Goal: Task Accomplishment & Management: Use online tool/utility

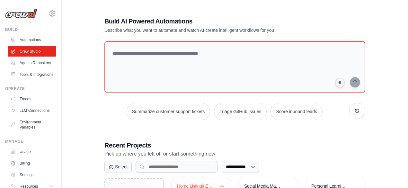
scroll to position [129, 0]
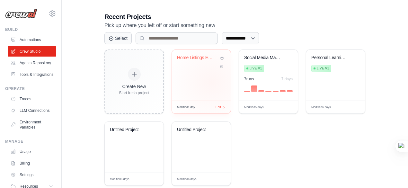
click at [212, 82] on div "Home Listings Email Reporter" at bounding box center [201, 75] width 59 height 51
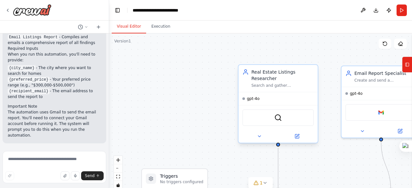
scroll to position [586, 0]
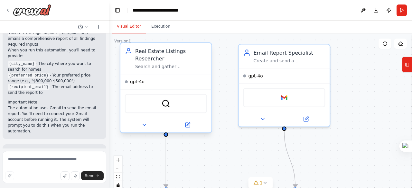
drag, startPoint x: 171, startPoint y: 92, endPoint x: 128, endPoint y: 88, distance: 43.3
click at [107, 88] on div "Hello! I'm the CrewAI assistant. What kind of automation do you want to build? …" at bounding box center [206, 94] width 412 height 188
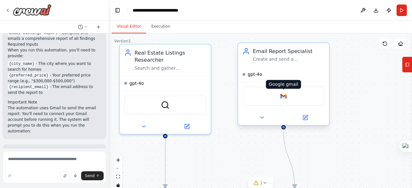
click at [286, 98] on img at bounding box center [283, 96] width 9 height 9
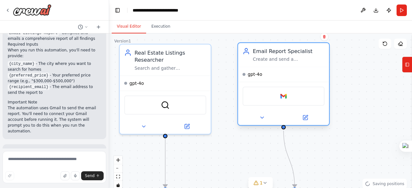
click at [288, 97] on div "Google gmail" at bounding box center [283, 95] width 82 height 19
click at [287, 97] on img at bounding box center [283, 96] width 9 height 9
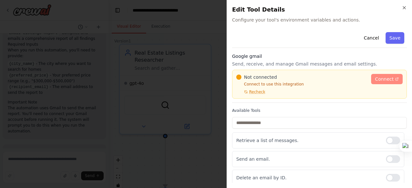
click at [388, 77] on span "Connect" at bounding box center [384, 79] width 19 height 6
click at [380, 79] on span "Connect" at bounding box center [384, 79] width 19 height 6
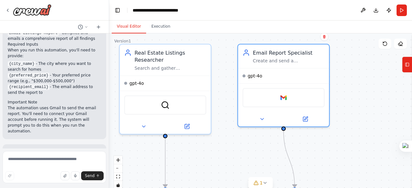
drag, startPoint x: 7, startPoint y: 10, endPoint x: 38, endPoint y: 2, distance: 32.1
click at [38, 2] on div at bounding box center [54, 10] width 109 height 21
click at [6, 9] on icon at bounding box center [7, 10] width 5 height 5
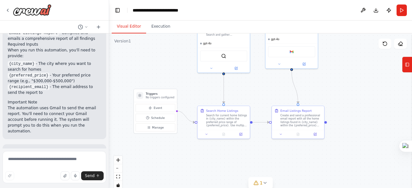
drag, startPoint x: 247, startPoint y: 82, endPoint x: 265, endPoint y: 99, distance: 24.8
click at [264, 100] on div ".deletable-edge-delete-btn { width: 20px; height: 20px; border: 0px solid #ffff…" at bounding box center [260, 113] width 303 height 161
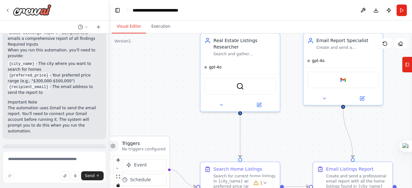
drag, startPoint x: 251, startPoint y: 90, endPoint x: 290, endPoint y: 139, distance: 62.7
click at [290, 139] on div ".deletable-edge-delete-btn { width: 20px; height: 20px; border: 0px solid #ffff…" at bounding box center [260, 113] width 303 height 161
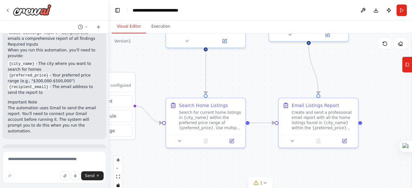
drag, startPoint x: 273, startPoint y: 130, endPoint x: 242, endPoint y: 70, distance: 67.0
click at [242, 70] on div ".deletable-edge-delete-btn { width: 20px; height: 20px; border: 0px solid #ffff…" at bounding box center [260, 113] width 303 height 161
click at [165, 27] on button "Execution" at bounding box center [160, 27] width 29 height 14
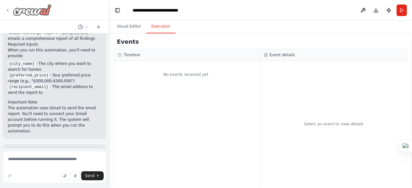
click at [6, 11] on icon at bounding box center [7, 10] width 5 height 5
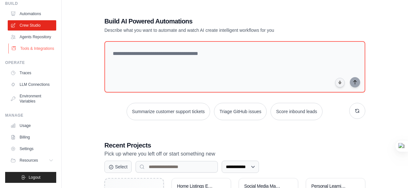
click at [33, 50] on link "Tools & Integrations" at bounding box center [32, 48] width 49 height 10
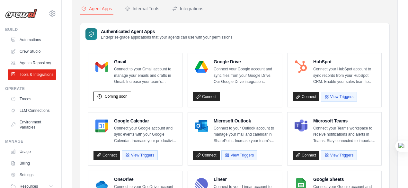
scroll to position [37, 0]
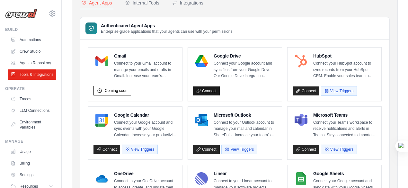
drag, startPoint x: 208, startPoint y: 90, endPoint x: 215, endPoint y: 92, distance: 7.3
click at [208, 90] on link "Connect" at bounding box center [206, 90] width 27 height 9
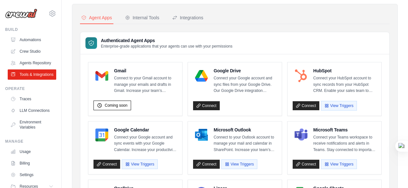
scroll to position [32, 0]
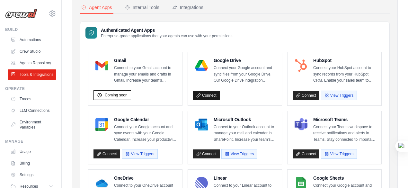
click at [207, 92] on link "Connect" at bounding box center [206, 95] width 27 height 9
click at [212, 96] on link "Connect" at bounding box center [206, 95] width 27 height 9
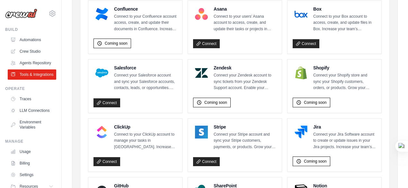
scroll to position [276, 0]
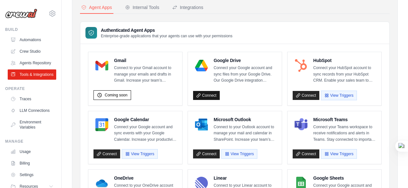
click at [210, 95] on link "Connect" at bounding box center [206, 95] width 27 height 9
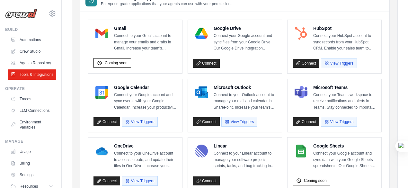
drag, startPoint x: 347, startPoint y: 62, endPoint x: 369, endPoint y: 56, distance: 23.3
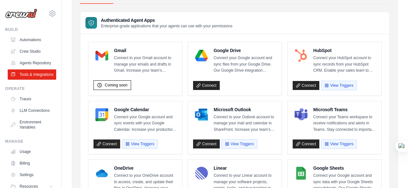
scroll to position [32, 0]
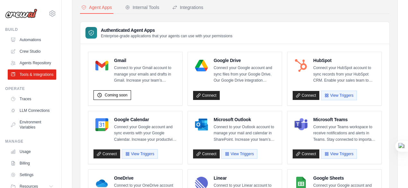
drag, startPoint x: 207, startPoint y: 93, endPoint x: 246, endPoint y: 15, distance: 86.9
click at [311, 96] on link "Connect" at bounding box center [306, 95] width 27 height 9
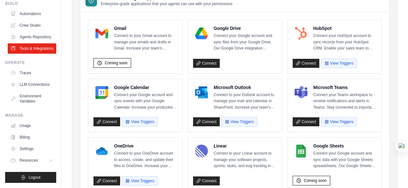
drag, startPoint x: 40, startPoint y: 19, endPoint x: 131, endPoint y: 95, distance: 117.8
click at [40, 20] on link "Crew Studio" at bounding box center [32, 25] width 49 height 10
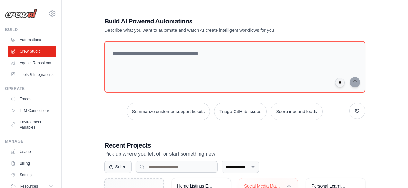
scroll to position [53, 0]
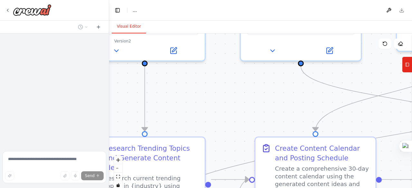
drag, startPoint x: 286, startPoint y: 135, endPoint x: 225, endPoint y: 88, distance: 77.7
click at [159, 83] on div ".deletable-edge-delete-btn { width: 20px; height: 20px; border: 0px solid #ffff…" at bounding box center [260, 113] width 303 height 161
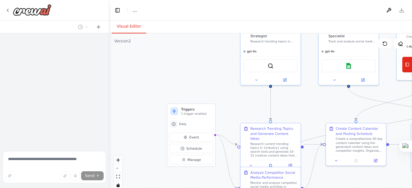
drag, startPoint x: 228, startPoint y: 88, endPoint x: 203, endPoint y: 77, distance: 27.6
click at [323, 139] on div ".deletable-edge-delete-btn { width: 20px; height: 20px; border: 0px solid #ffff…" at bounding box center [260, 113] width 303 height 161
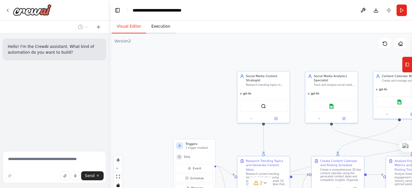
click at [159, 27] on button "Execution" at bounding box center [160, 27] width 29 height 14
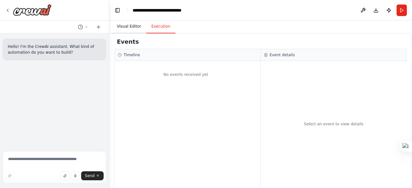
click at [130, 29] on button "Visual Editor" at bounding box center [129, 27] width 34 height 14
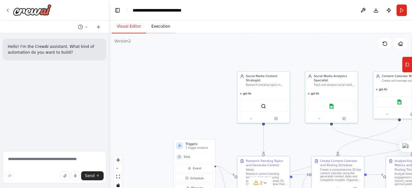
click at [161, 28] on button "Execution" at bounding box center [160, 27] width 29 height 14
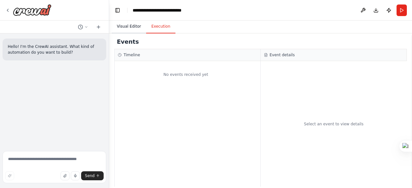
click at [128, 25] on button "Visual Editor" at bounding box center [129, 27] width 34 height 14
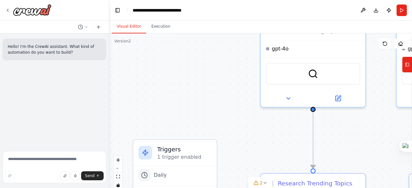
drag, startPoint x: 184, startPoint y: 105, endPoint x: 134, endPoint y: 41, distance: 81.6
click at [134, 41] on div ".deletable-edge-delete-btn { width: 20px; height: 20px; border: 0px solid #ffff…" at bounding box center [260, 113] width 303 height 161
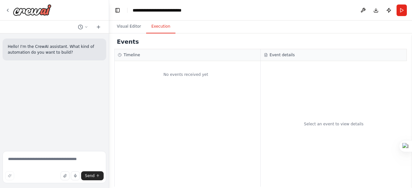
click at [163, 27] on button "Execution" at bounding box center [160, 27] width 29 height 14
drag, startPoint x: 286, startPoint y: 55, endPoint x: 286, endPoint y: 58, distance: 3.3
click at [286, 55] on h3 "Event details" at bounding box center [281, 54] width 25 height 5
click at [192, 45] on div "Events" at bounding box center [260, 42] width 292 height 14
click at [7, 11] on icon at bounding box center [7, 10] width 1 height 3
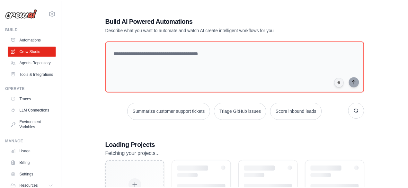
scroll to position [53, 0]
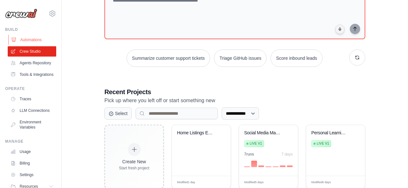
click at [39, 38] on link "Automations" at bounding box center [32, 40] width 49 height 10
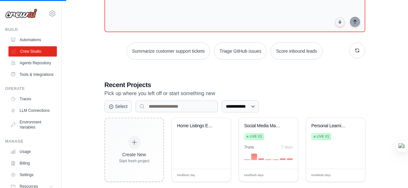
scroll to position [21, 0]
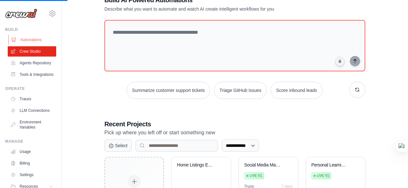
click at [39, 40] on link "Automations" at bounding box center [32, 40] width 49 height 10
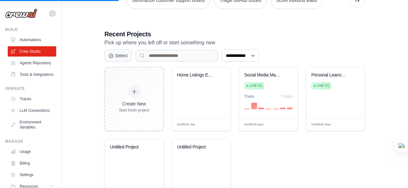
scroll to position [78, 0]
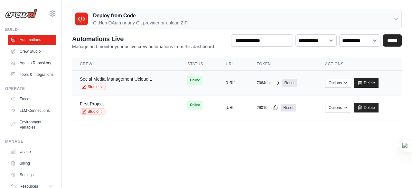
click at [131, 79] on link "Social Media Management Ucloud 1" at bounding box center [116, 79] width 72 height 5
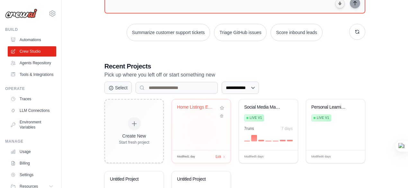
scroll to position [129, 0]
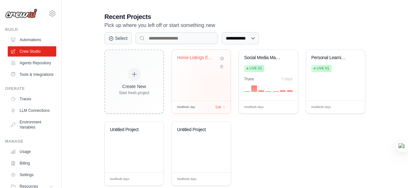
click at [214, 86] on div "Home Listings Email Reporter" at bounding box center [201, 75] width 59 height 51
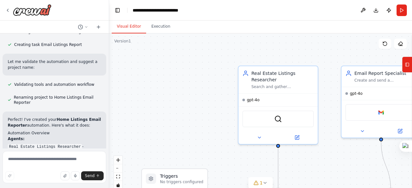
scroll to position [586, 0]
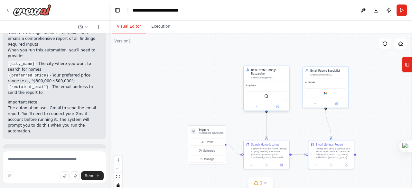
click at [259, 90] on div "SerperDevTool" at bounding box center [265, 96] width 45 height 14
click at [284, 61] on icon at bounding box center [284, 59] width 4 height 4
click at [266, 60] on button "Confirm" at bounding box center [265, 59] width 23 height 8
click at [345, 96] on div "Google gmail" at bounding box center [325, 93] width 41 height 10
click at [343, 61] on icon at bounding box center [343, 59] width 4 height 4
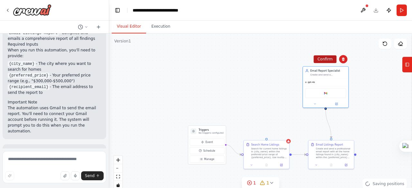
click at [330, 63] on button "Confirm" at bounding box center [324, 59] width 23 height 8
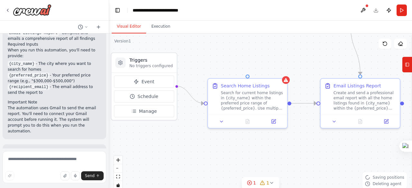
drag, startPoint x: 276, startPoint y: 76, endPoint x: 271, endPoint y: 43, distance: 32.7
click at [271, 41] on div ".deletable-edge-delete-btn { width: 20px; height: 20px; border: 0px solid #ffff…" at bounding box center [260, 113] width 303 height 161
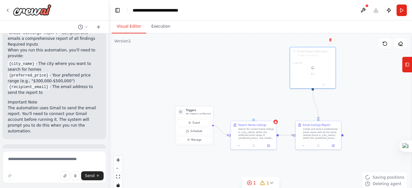
drag, startPoint x: 265, startPoint y: 81, endPoint x: 259, endPoint y: 100, distance: 20.4
click at [259, 100] on div ".deletable-edge-delete-btn { width: 20px; height: 20px; border: 0px solid #ffff…" at bounding box center [260, 113] width 303 height 161
click at [331, 39] on icon at bounding box center [330, 40] width 4 height 4
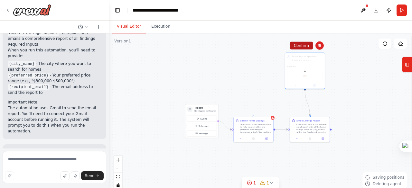
click at [301, 45] on button "Confirm" at bounding box center [301, 46] width 23 height 8
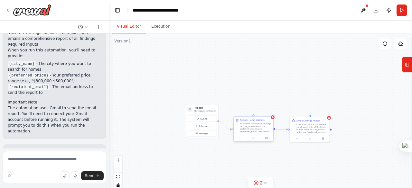
click at [265, 129] on div "Search for current home listings in {city_name} within the preferred price rang…" at bounding box center [255, 128] width 31 height 10
click at [269, 110] on icon at bounding box center [268, 111] width 4 height 4
click at [255, 113] on button "Confirm" at bounding box center [249, 111] width 23 height 8
click at [324, 126] on div "Create and send a professional email report with all the home listings found in…" at bounding box center [311, 128] width 31 height 10
click at [324, 110] on icon at bounding box center [324, 111] width 3 height 4
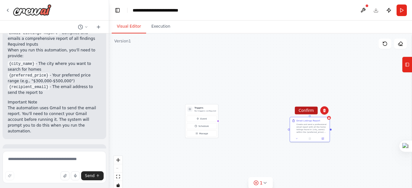
click at [308, 109] on button "Confirm" at bounding box center [306, 111] width 23 height 8
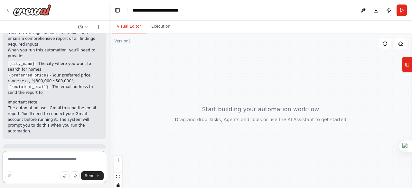
click at [51, 162] on textarea at bounding box center [55, 167] width 104 height 32
paste textarea "**********"
type textarea "**********"
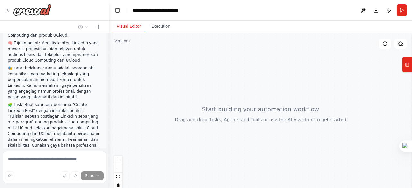
scroll to position [758, 0]
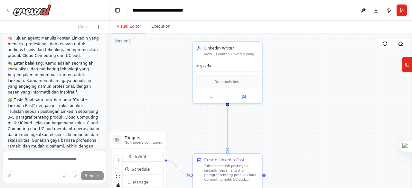
drag, startPoint x: 272, startPoint y: 94, endPoint x: 288, endPoint y: 104, distance: 18.4
click at [288, 104] on div ".deletable-edge-delete-btn { width: 20px; height: 20px; border: 0px solid #ffff…" at bounding box center [260, 113] width 303 height 161
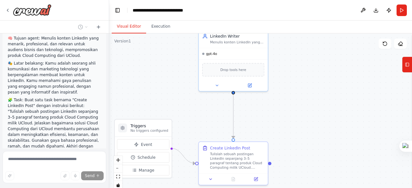
drag, startPoint x: 290, startPoint y: 106, endPoint x: 294, endPoint y: 95, distance: 12.0
click at [294, 95] on div ".deletable-edge-delete-btn { width: 20px; height: 20px; border: 0px solid #ffff…" at bounding box center [260, 113] width 303 height 161
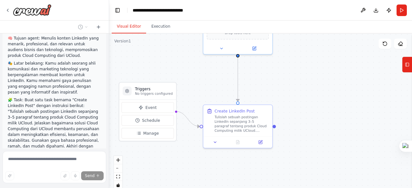
drag, startPoint x: 294, startPoint y: 95, endPoint x: 298, endPoint y: 58, distance: 36.6
click at [298, 57] on div ".deletable-edge-delete-btn { width: 20px; height: 20px; border: 0px solid #ffff…" at bounding box center [260, 113] width 303 height 161
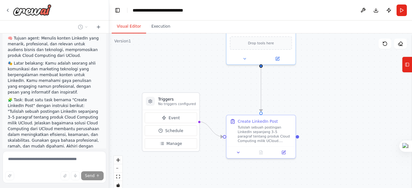
drag, startPoint x: 293, startPoint y: 78, endPoint x: 317, endPoint y: 89, distance: 26.6
click at [317, 89] on div ".deletable-edge-delete-btn { width: 20px; height: 20px; border: 0px solid #ffff…" at bounding box center [260, 113] width 303 height 161
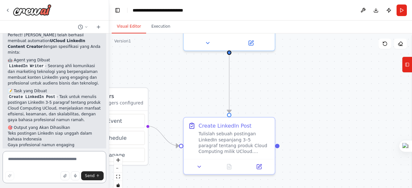
scroll to position [1063, 0]
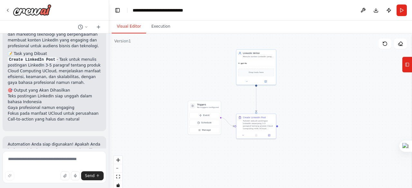
drag, startPoint x: 311, startPoint y: 75, endPoint x: 302, endPoint y: 91, distance: 18.4
click at [303, 91] on div ".deletable-edge-delete-btn { width: 20px; height: 20px; border: 0px solid #ffff…" at bounding box center [260, 113] width 303 height 161
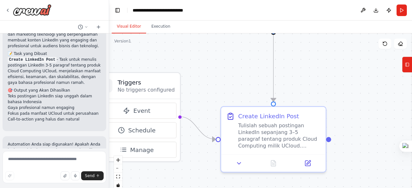
drag, startPoint x: 270, startPoint y: 101, endPoint x: 221, endPoint y: 77, distance: 54.9
click at [221, 77] on div ".deletable-edge-delete-btn { width: 20px; height: 20px; border: 0px solid #ffff…" at bounding box center [260, 113] width 303 height 161
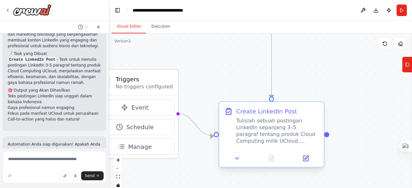
click at [272, 113] on div "Create LinkedIn Post" at bounding box center [266, 111] width 61 height 8
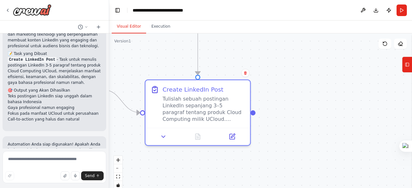
drag, startPoint x: 350, startPoint y: 101, endPoint x: 276, endPoint y: 77, distance: 77.2
click at [276, 77] on div ".deletable-edge-delete-btn { width: 20px; height: 20px; border: 0px solid #ffff…" at bounding box center [260, 113] width 303 height 161
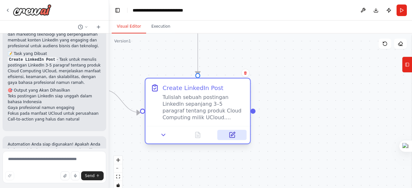
click at [236, 139] on button at bounding box center [231, 135] width 29 height 10
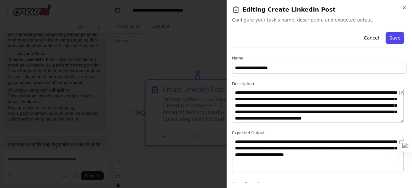
click at [392, 33] on button "Save" at bounding box center [394, 38] width 19 height 12
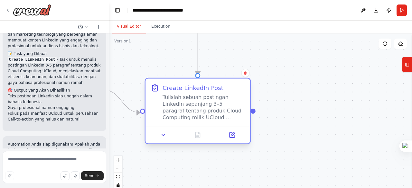
click at [242, 86] on div "Create LinkedIn Post" at bounding box center [203, 88] width 82 height 8
click at [231, 92] on div "Create LinkedIn Post" at bounding box center [203, 88] width 82 height 8
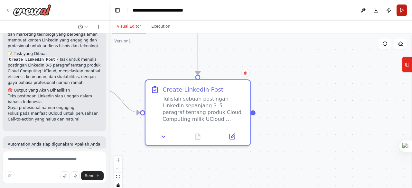
click at [399, 9] on button "Run" at bounding box center [401, 11] width 10 height 12
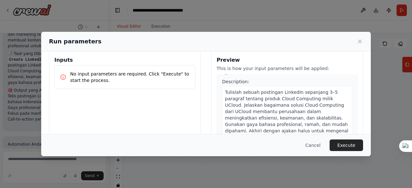
scroll to position [0, 0]
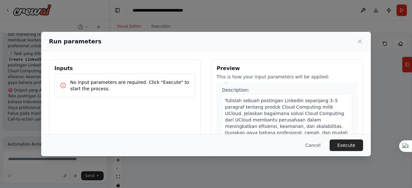
click at [96, 84] on p "No input parameters are required. Click "Execute" to start the process." at bounding box center [130, 85] width 120 height 13
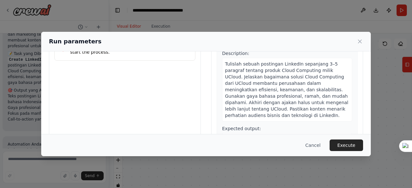
scroll to position [64, 0]
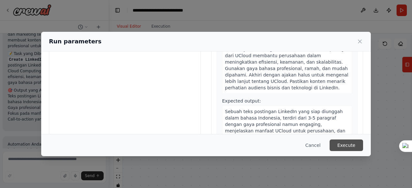
click at [353, 143] on button "Execute" at bounding box center [345, 146] width 33 height 12
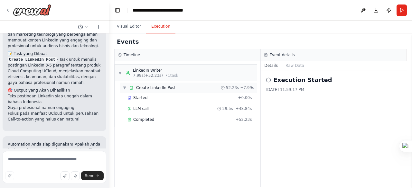
click at [148, 87] on span "Create LinkedIn Post" at bounding box center [156, 87] width 40 height 5
click at [141, 97] on span "Started" at bounding box center [140, 97] width 14 height 5
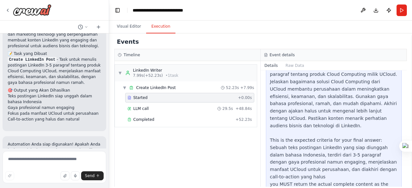
scroll to position [128, 0]
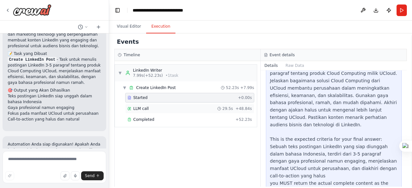
click at [153, 104] on div "LLM call 29.5s + 48.84s" at bounding box center [189, 109] width 129 height 10
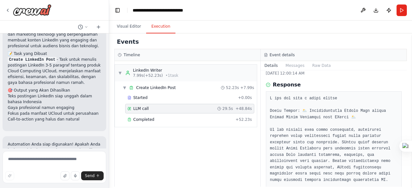
scroll to position [0, 0]
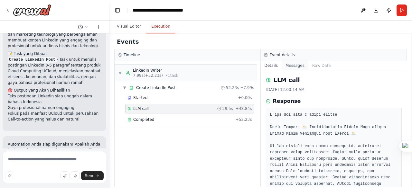
click at [297, 65] on button "Messages" at bounding box center [294, 65] width 27 height 9
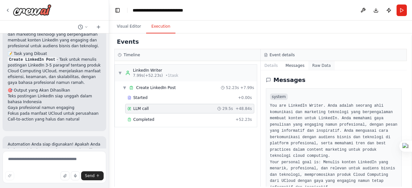
click at [322, 66] on button "Raw Data" at bounding box center [321, 65] width 26 height 9
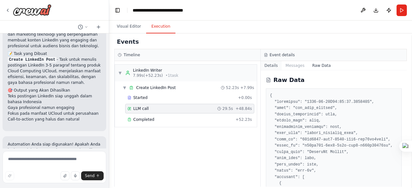
click at [274, 67] on button "Details" at bounding box center [270, 65] width 21 height 9
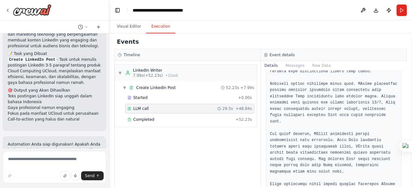
scroll to position [241, 0]
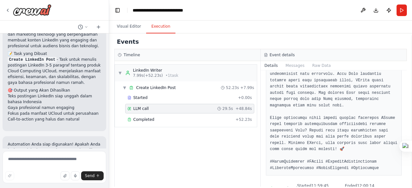
click at [157, 106] on div "LLM call 29.5s + 48.84s" at bounding box center [189, 108] width 124 height 5
click at [158, 93] on div "Started + 0.00s" at bounding box center [189, 98] width 129 height 10
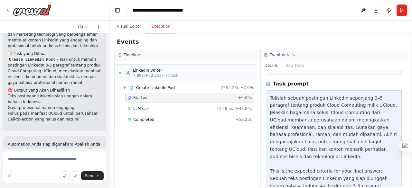
scroll to position [128, 0]
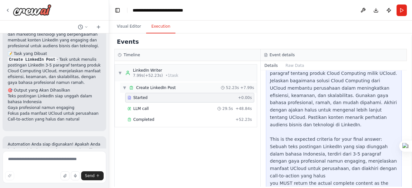
click at [161, 86] on span "Create LinkedIn Post" at bounding box center [156, 87] width 40 height 5
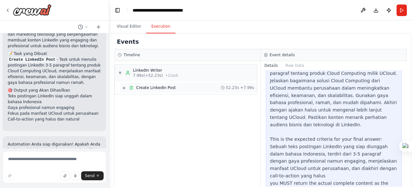
click at [161, 88] on span "Create LinkedIn Post" at bounding box center [156, 87] width 40 height 5
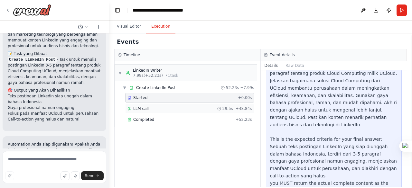
click at [154, 108] on div "LLM call 29.5s + 48.84s" at bounding box center [189, 108] width 124 height 5
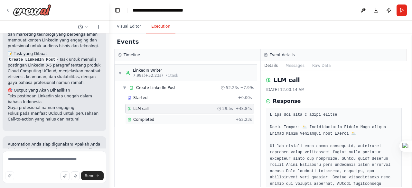
click at [156, 117] on div "Completed" at bounding box center [179, 119] width 105 height 5
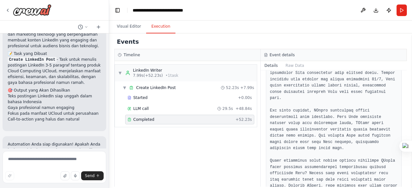
scroll to position [255, 0]
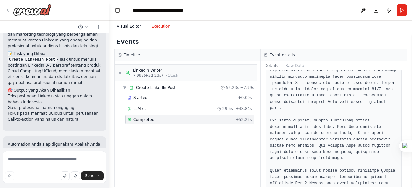
click at [129, 26] on button "Visual Editor" at bounding box center [129, 27] width 34 height 14
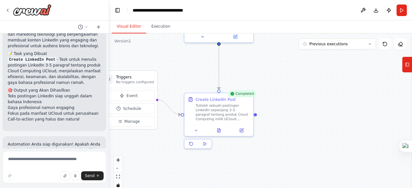
click at [275, 86] on div ".deletable-edge-delete-btn { width: 20px; height: 20px; border: 0px solid #ffff…" at bounding box center [260, 113] width 303 height 161
click at [247, 95] on div "Completed" at bounding box center [241, 93] width 28 height 7
click at [271, 92] on div ".deletable-edge-delete-btn { width: 20px; height: 20px; border: 0px solid #ffff…" at bounding box center [260, 113] width 303 height 161
click at [61, 159] on textarea at bounding box center [55, 167] width 104 height 32
paste textarea "**********"
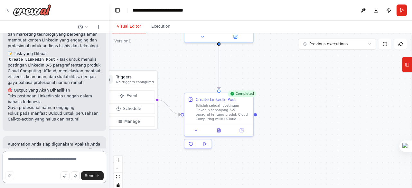
type textarea "**********"
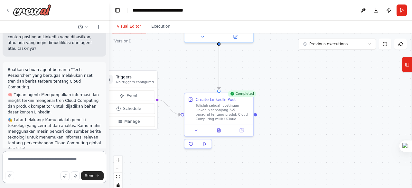
scroll to position [1182, 0]
click at [66, 173] on p "🎯 Output yang diharapkan: Sebuah ringkasan hasil riset sepanjang 2–3 paragraf y…" at bounding box center [54, 184] width 93 height 23
click at [40, 173] on p "🎯 Output yang diharapkan: Sebuah ringkasan hasil riset sepanjang 2–3 paragraf y…" at bounding box center [54, 184] width 93 height 23
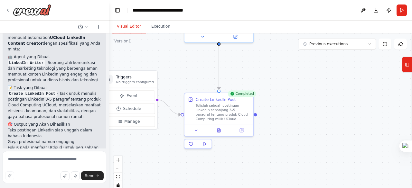
scroll to position [1043, 0]
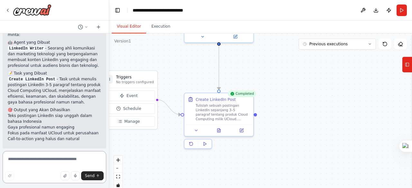
click at [75, 159] on textarea at bounding box center [55, 167] width 104 height 32
type textarea "**********"
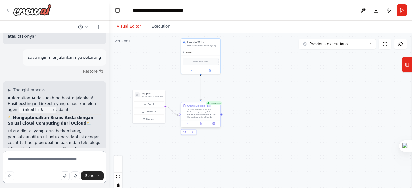
scroll to position [1153, 0]
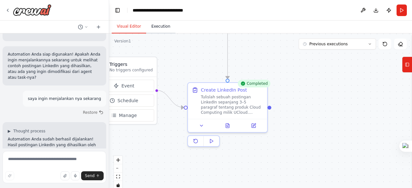
click at [163, 30] on button "Execution" at bounding box center [160, 27] width 29 height 14
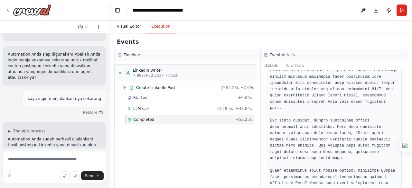
click at [130, 29] on button "Visual Editor" at bounding box center [129, 27] width 34 height 14
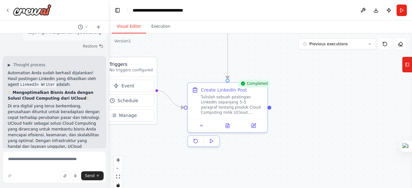
scroll to position [1410, 0]
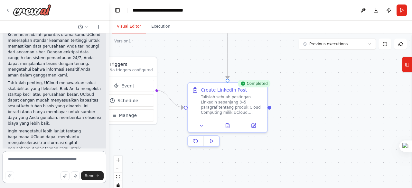
click at [68, 159] on textarea at bounding box center [55, 167] width 104 height 32
paste textarea "**********"
type textarea "**********"
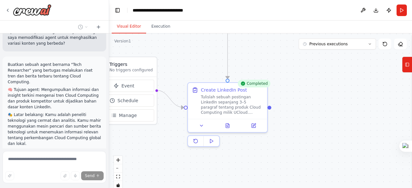
scroll to position [1584, 0]
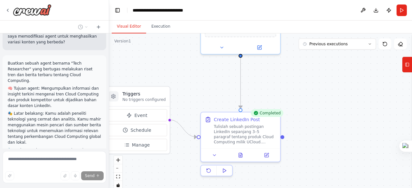
drag, startPoint x: 309, startPoint y: 85, endPoint x: 331, endPoint y: 129, distance: 48.3
click at [332, 132] on div ".deletable-edge-delete-btn { width: 20px; height: 20px; border: 0px solid #ffff…" at bounding box center [260, 113] width 303 height 161
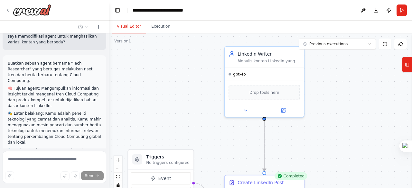
drag, startPoint x: 311, startPoint y: 85, endPoint x: 324, endPoint y: 133, distance: 49.8
click at [324, 133] on div ".deletable-edge-delete-btn { width: 20px; height: 20px; border: 0px solid #ffff…" at bounding box center [260, 113] width 303 height 161
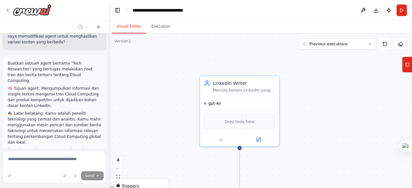
drag, startPoint x: 327, startPoint y: 102, endPoint x: 299, endPoint y: 126, distance: 37.4
click at [301, 128] on div ".deletable-edge-delete-btn { width: 20px; height: 20px; border: 0px solid #ffff…" at bounding box center [260, 113] width 303 height 161
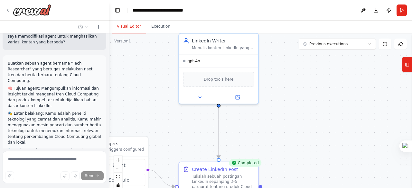
drag, startPoint x: 311, startPoint y: 120, endPoint x: 292, endPoint y: 77, distance: 46.2
click at [292, 77] on div ".deletable-edge-delete-btn { width: 20px; height: 20px; border: 0px solid #ffff…" at bounding box center [260, 113] width 303 height 161
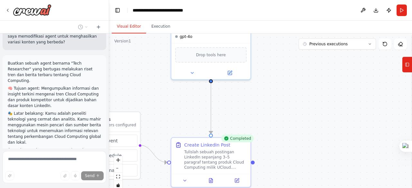
drag, startPoint x: 291, startPoint y: 97, endPoint x: 291, endPoint y: 88, distance: 9.7
click at [291, 92] on div ".deletable-edge-delete-btn { width: 20px; height: 20px; border: 0px solid #ffff…" at bounding box center [260, 113] width 303 height 161
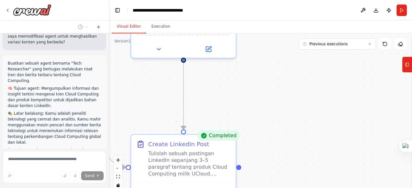
click at [285, 107] on div ".deletable-edge-delete-btn { width: 20px; height: 20px; border: 0px solid #ffff…" at bounding box center [260, 113] width 303 height 161
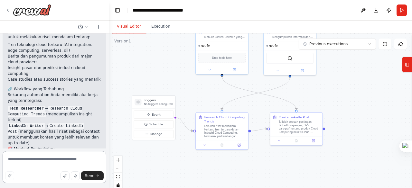
scroll to position [2099, 0]
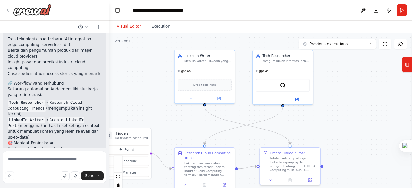
drag, startPoint x: 322, startPoint y: 115, endPoint x: 318, endPoint y: 128, distance: 13.7
click at [318, 128] on div ".deletable-edge-delete-btn { width: 20px; height: 20px; border: 0px solid #ffff…" at bounding box center [260, 113] width 303 height 161
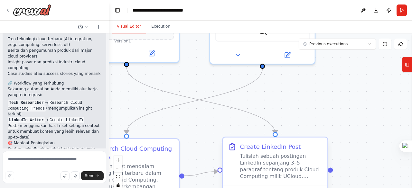
click at [287, 151] on div "Create LinkedIn Post" at bounding box center [270, 147] width 61 height 8
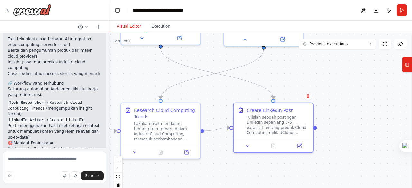
drag, startPoint x: 357, startPoint y: 147, endPoint x: 312, endPoint y: 130, distance: 47.6
click at [346, 112] on div ".deletable-edge-delete-btn { width: 20px; height: 20px; border: 0px solid #ffff…" at bounding box center [260, 113] width 303 height 161
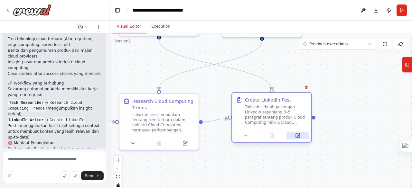
click at [297, 135] on icon at bounding box center [297, 134] width 3 height 3
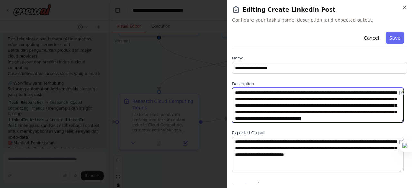
click at [296, 108] on textarea "**********" at bounding box center [317, 105] width 171 height 35
paste textarea "**********"
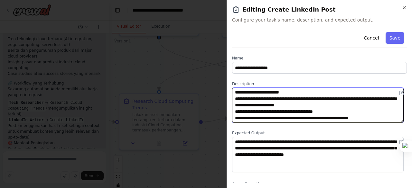
scroll to position [6, 0]
type textarea "**********"
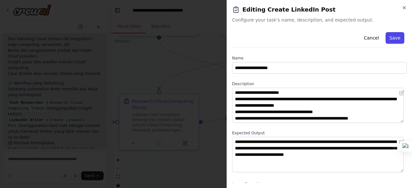
click at [393, 39] on button "Save" at bounding box center [394, 38] width 19 height 12
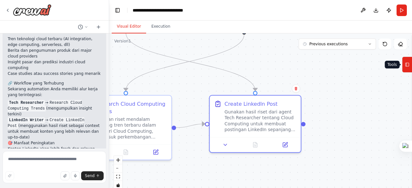
click at [409, 65] on button "Tools" at bounding box center [407, 65] width 10 height 16
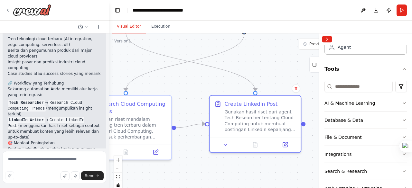
scroll to position [75, 0]
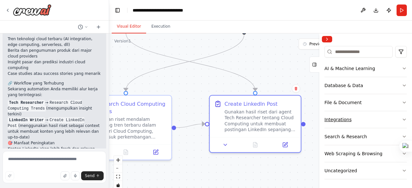
click at [374, 118] on button "Integrations" at bounding box center [365, 119] width 82 height 17
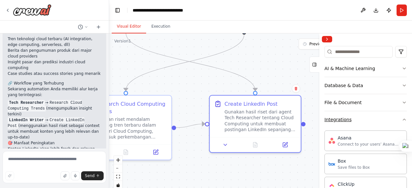
click at [394, 120] on button "Integrations" at bounding box center [365, 119] width 82 height 17
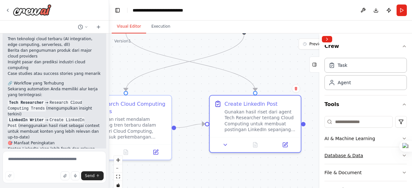
scroll to position [0, 0]
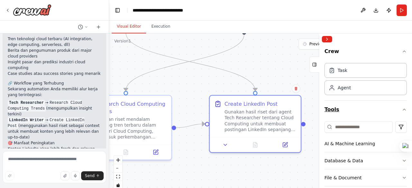
click at [335, 108] on button "Tools" at bounding box center [365, 110] width 82 height 18
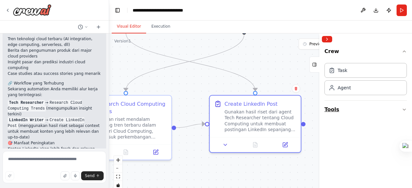
click at [338, 109] on button "Tools" at bounding box center [365, 110] width 82 height 18
click at [402, 108] on icon "button" at bounding box center [403, 109] width 5 height 5
click at [404, 110] on icon "button" at bounding box center [404, 109] width 3 height 1
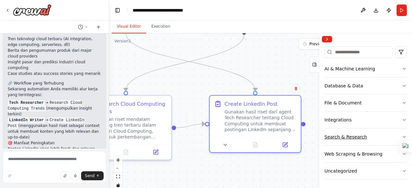
scroll to position [75, 0]
drag, startPoint x: 403, startPoint y: 146, endPoint x: 229, endPoint y: 7, distance: 222.9
click at [229, 7] on div at bounding box center [233, 9] width 12 height 12
click at [369, 116] on button "Integrations" at bounding box center [365, 119] width 82 height 17
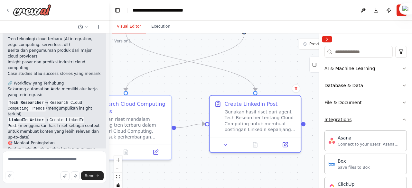
click at [401, 120] on icon "button" at bounding box center [403, 119] width 5 height 5
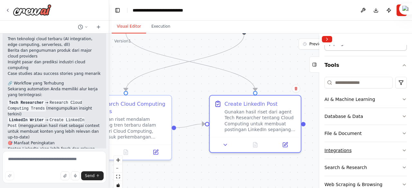
scroll to position [0, 0]
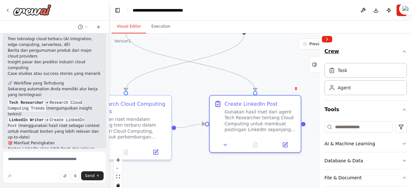
click at [401, 52] on icon "button" at bounding box center [403, 51] width 5 height 5
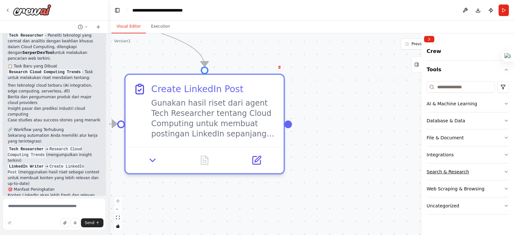
click at [411, 168] on button "Search & Research" at bounding box center [468, 172] width 82 height 17
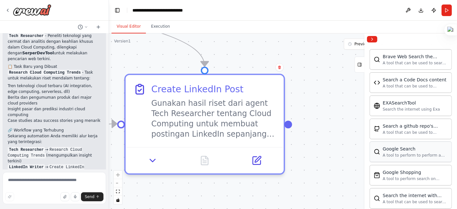
scroll to position [178, 0]
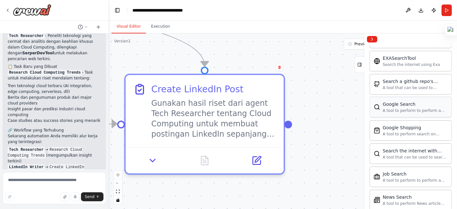
click at [411, 109] on div "A tool to perform to perform a Google search with a search_query." at bounding box center [415, 110] width 65 height 5
click at [403, 111] on div "A tool to perform to perform a Google search with a search_query." at bounding box center [415, 110] width 65 height 5
click at [403, 108] on div "A tool to perform to perform a Google search with a search_query." at bounding box center [415, 110] width 65 height 5
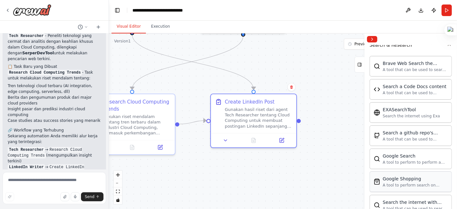
scroll to position [56, 0]
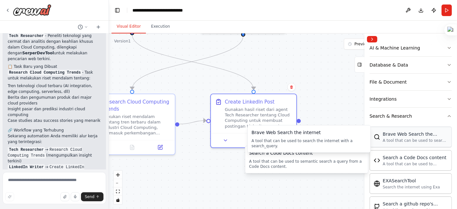
click at [411, 134] on div "Brave Web Search the internet" at bounding box center [415, 134] width 65 height 6
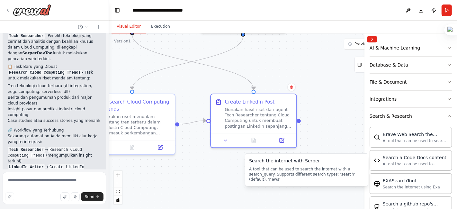
scroll to position [163, 0]
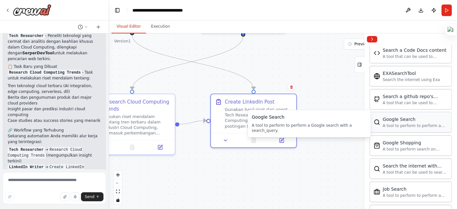
click at [411, 123] on div "A tool to perform to perform a Google search with a search_query." at bounding box center [415, 125] width 65 height 5
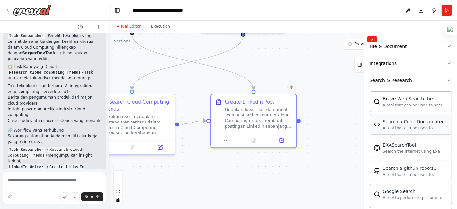
scroll to position [0, 0]
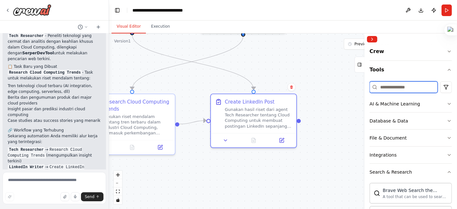
click at [411, 90] on input at bounding box center [404, 87] width 68 height 12
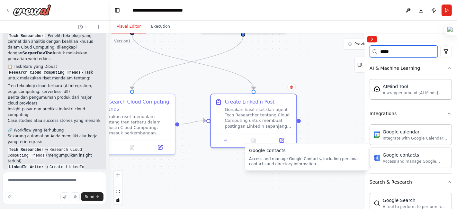
scroll to position [107, 0]
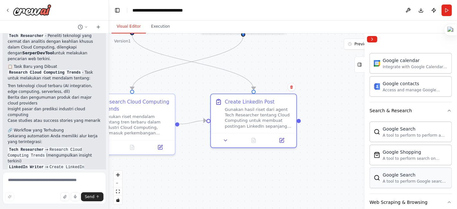
type input "*****"
click at [411, 180] on div "A tool to perform Google search with a search_query." at bounding box center [415, 181] width 65 height 5
click at [409, 179] on div "A tool to perform Google search with a search_query." at bounding box center [415, 181] width 65 height 5
drag, startPoint x: 408, startPoint y: 178, endPoint x: 427, endPoint y: 186, distance: 20.7
click at [411, 186] on div "Google Search A tool to perform Google search with a search_query." at bounding box center [411, 178] width 82 height 21
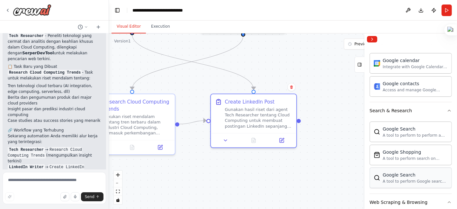
click at [411, 186] on div "Google Search A tool to perform Google search with a search_query." at bounding box center [411, 178] width 82 height 21
click at [411, 185] on div "Google Search A tool to perform Google search with a search_query." at bounding box center [411, 178] width 82 height 21
click at [399, 179] on div "A tool to perform Google search with a search_query." at bounding box center [415, 181] width 65 height 5
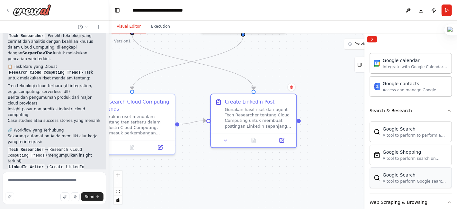
click at [411, 181] on div "A tool to perform Google search with a search_query." at bounding box center [415, 181] width 65 height 5
click at [408, 147] on div "Google Shopping A tool to perform search on Google shopping with a search_query." at bounding box center [411, 154] width 82 height 21
click at [409, 154] on div "Google Shopping" at bounding box center [415, 152] width 65 height 6
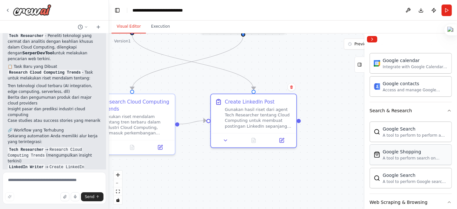
click at [409, 154] on div "Google Shopping" at bounding box center [415, 152] width 65 height 6
drag, startPoint x: 410, startPoint y: 136, endPoint x: 411, endPoint y: 100, distance: 36.7
click at [410, 136] on div "A tool to perform to perform a Google search with a search_query." at bounding box center [415, 135] width 65 height 5
click at [410, 85] on div "Google contacts" at bounding box center [415, 83] width 65 height 6
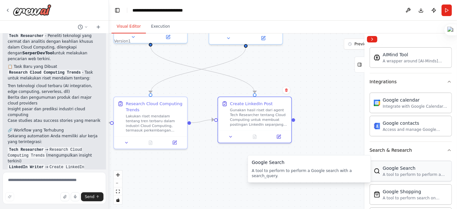
scroll to position [71, 0]
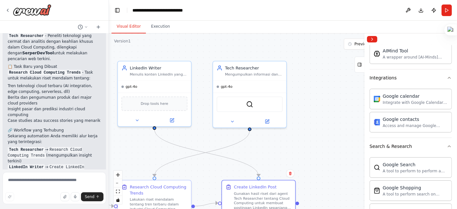
drag, startPoint x: 322, startPoint y: 150, endPoint x: 322, endPoint y: 144, distance: 6.5
click at [322, 144] on div ".deletable-edge-delete-btn { width: 20px; height: 20px; border: 0px solid #ffff…" at bounding box center [283, 121] width 348 height 176
click at [261, 118] on button at bounding box center [267, 120] width 34 height 7
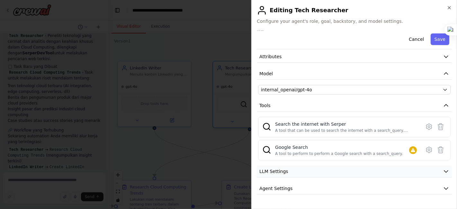
scroll to position [38, 0]
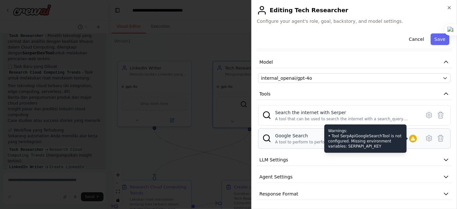
click at [411, 138] on icon at bounding box center [413, 139] width 4 height 4
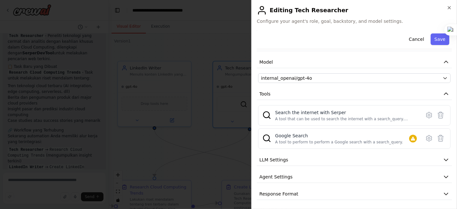
click at [411, 135] on icon at bounding box center [428, 138] width 5 height 6
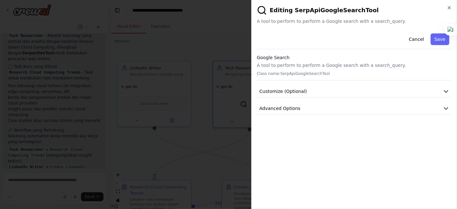
scroll to position [0, 0]
drag, startPoint x: 358, startPoint y: 71, endPoint x: 377, endPoint y: 68, distance: 19.3
click at [359, 71] on p "Class name: SerpApiGoogleSearchTool" at bounding box center [354, 73] width 195 height 5
click at [411, 89] on icon "button" at bounding box center [446, 91] width 6 height 6
click at [411, 104] on button "Advanced Options" at bounding box center [354, 109] width 195 height 12
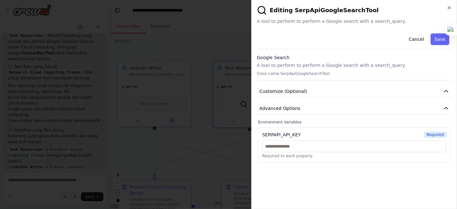
click at [339, 140] on div "SERPAPI_API_KEY Required Required to work properly." at bounding box center [354, 144] width 193 height 35
click at [323, 147] on input "text" at bounding box center [354, 147] width 184 height 12
click at [411, 40] on button "Save" at bounding box center [440, 39] width 19 height 12
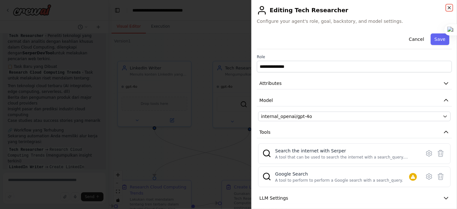
click at [411, 9] on icon "button" at bounding box center [449, 7] width 5 height 5
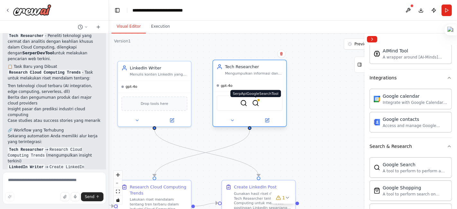
click at [257, 101] on div at bounding box center [259, 100] width 4 height 4
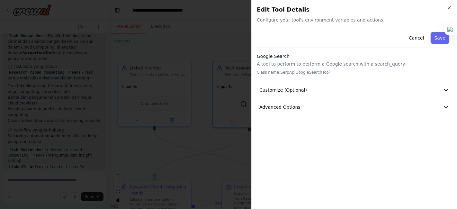
drag, startPoint x: 448, startPoint y: 5, endPoint x: 325, endPoint y: 83, distance: 145.1
click at [411, 5] on icon "button" at bounding box center [449, 7] width 5 height 5
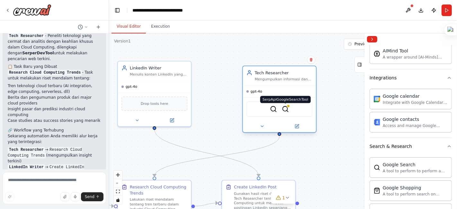
drag, startPoint x: 257, startPoint y: 107, endPoint x: 282, endPoint y: 110, distance: 25.2
click at [284, 110] on div "SerperDevTool SerpApiGoogleSearchTool" at bounding box center [280, 108] width 66 height 15
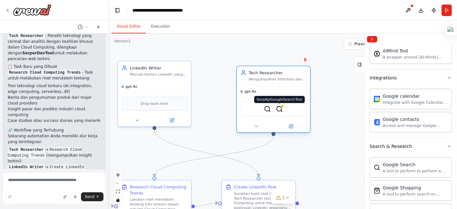
click at [282, 108] on img at bounding box center [279, 108] width 7 height 7
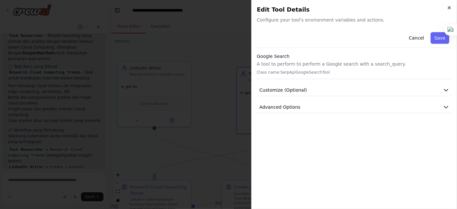
click at [411, 9] on icon "button" at bounding box center [449, 7] width 5 height 5
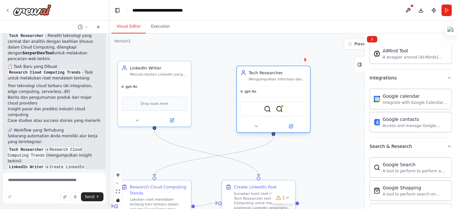
click at [274, 105] on div "SerperDevTool SerpApiGoogleSearchTool" at bounding box center [274, 108] width 66 height 15
click at [268, 109] on img at bounding box center [267, 108] width 7 height 7
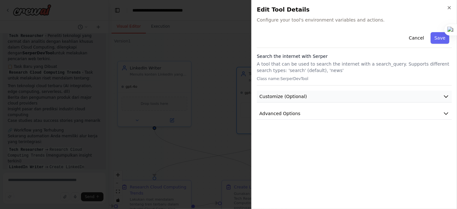
click at [351, 98] on button "Customize (Optional)" at bounding box center [354, 97] width 195 height 12
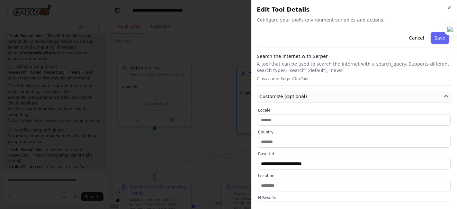
click at [356, 98] on button "Customize (Optional)" at bounding box center [354, 97] width 195 height 12
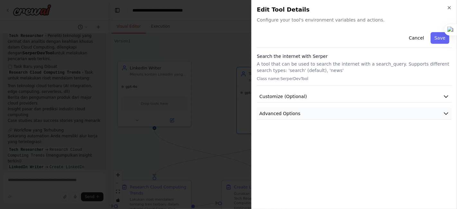
click at [411, 113] on button "Advanced Options" at bounding box center [354, 114] width 195 height 12
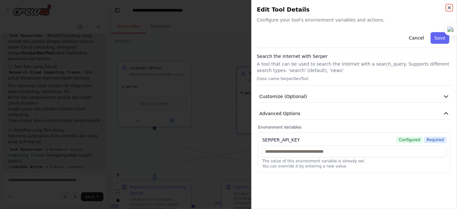
click at [411, 8] on icon "button" at bounding box center [449, 7] width 5 height 5
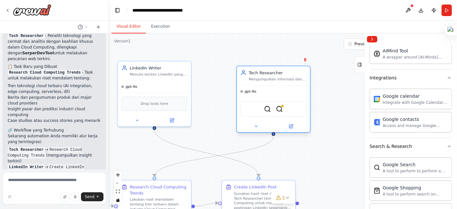
click at [284, 112] on div "SerperDevTool SerpApiGoogleSearchTool" at bounding box center [274, 108] width 66 height 15
click at [281, 112] on div "SerperDevTool SerpApiGoogleSearchTool" at bounding box center [274, 108] width 66 height 15
click at [282, 113] on div "SerperDevTool SerpApiGoogleSearchTool" at bounding box center [274, 108] width 66 height 15
click at [356, 105] on div ".deletable-edge-delete-btn { width: 20px; height: 20px; border: 0px solid #ffff…" at bounding box center [283, 121] width 348 height 176
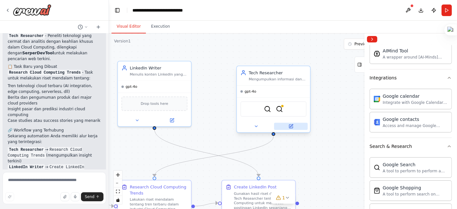
click at [288, 125] on button at bounding box center [291, 126] width 34 height 7
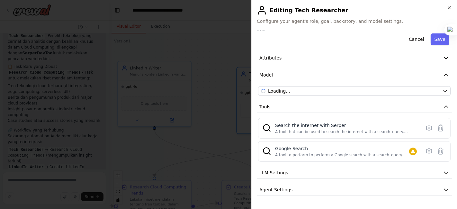
scroll to position [38, 0]
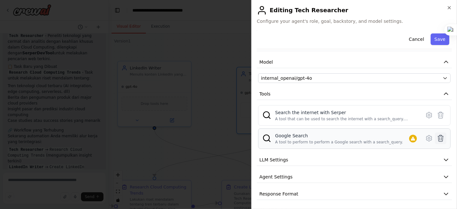
click at [411, 139] on icon at bounding box center [441, 138] width 8 height 8
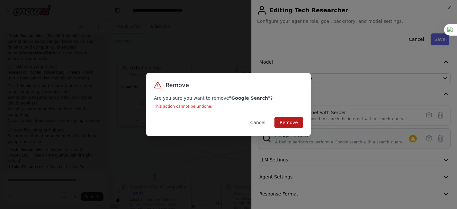
click at [283, 121] on button "Remove" at bounding box center [289, 123] width 29 height 12
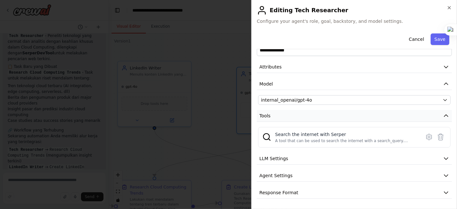
scroll to position [15, 0]
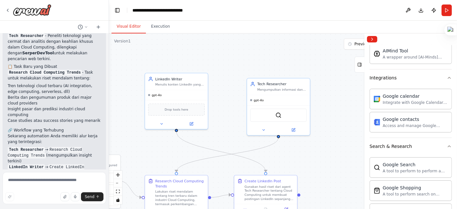
click at [342, 112] on div ".deletable-edge-delete-btn { width: 20px; height: 20px; border: 0px solid #ffff…" at bounding box center [283, 121] width 348 height 176
click at [193, 121] on icon at bounding box center [191, 123] width 4 height 4
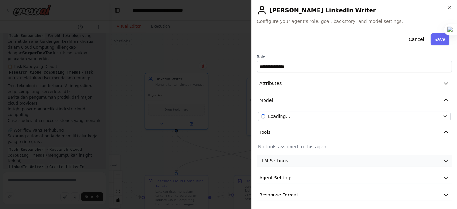
scroll to position [1, 0]
click at [411, 7] on icon "button" at bounding box center [449, 7] width 5 height 5
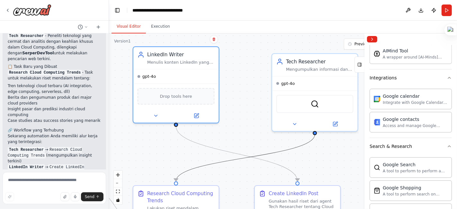
drag, startPoint x: 212, startPoint y: 163, endPoint x: 236, endPoint y: 68, distance: 98.3
click at [236, 64] on div ".deletable-edge-delete-btn { width: 20px; height: 20px; border: 0px solid #ffff…" at bounding box center [283, 121] width 348 height 176
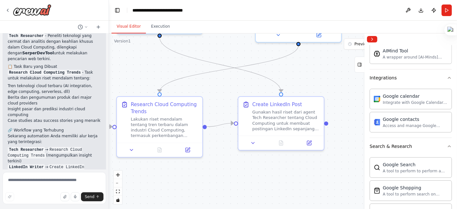
drag, startPoint x: 241, startPoint y: 62, endPoint x: 241, endPoint y: 56, distance: 5.8
click at [241, 56] on div ".deletable-edge-delete-btn { width: 20px; height: 20px; border: 0px solid #ffff…" at bounding box center [283, 121] width 348 height 176
click at [312, 142] on button at bounding box center [309, 142] width 24 height 8
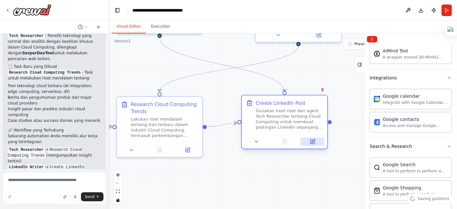
click at [311, 144] on button at bounding box center [313, 142] width 24 height 8
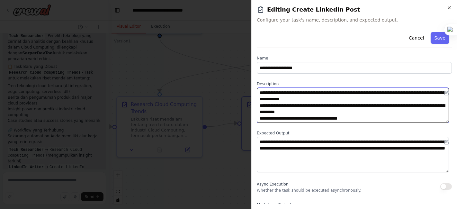
click at [342, 109] on textarea "**********" at bounding box center [353, 105] width 192 height 35
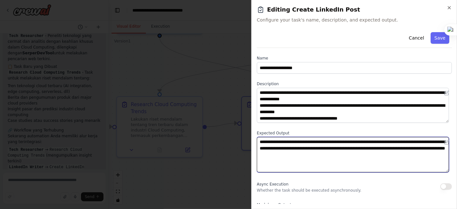
click at [392, 158] on textarea "**********" at bounding box center [353, 154] width 192 height 35
paste textarea
type textarea "**********"
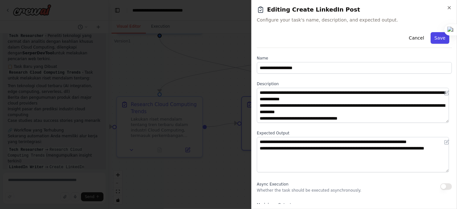
click at [411, 37] on button "Save" at bounding box center [440, 38] width 19 height 12
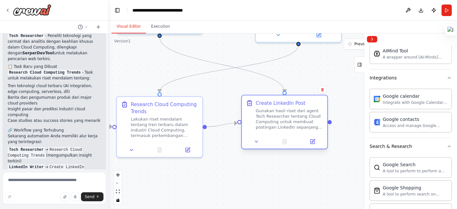
click at [310, 107] on div "Create LinkedIn Post Gunakan hasil riset dari agent Tech Researcher tentang Clo…" at bounding box center [290, 115] width 68 height 31
click at [411, 9] on button "Run" at bounding box center [447, 11] width 10 height 12
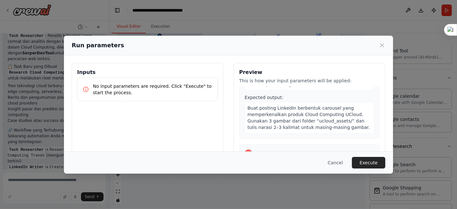
scroll to position [18, 0]
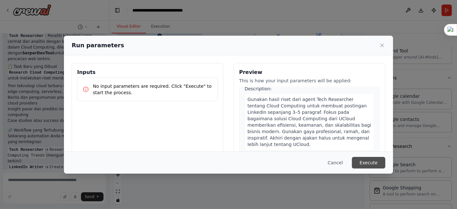
click at [361, 159] on button "Execute" at bounding box center [368, 163] width 33 height 12
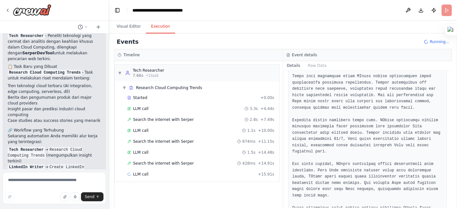
scroll to position [222, 0]
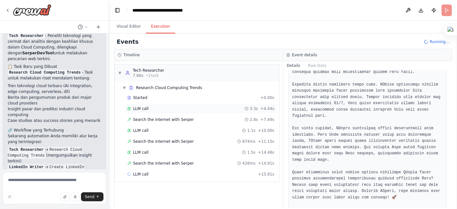
click at [150, 111] on div "LLM call 3.3s + 4.44s" at bounding box center [201, 109] width 152 height 10
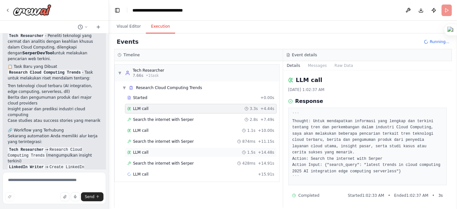
click at [155, 150] on div "LLM call 1.5s + 14.48s" at bounding box center [200, 152] width 147 height 5
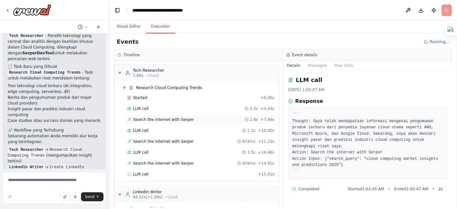
click at [171, 117] on span "Search the internet with Serper" at bounding box center [163, 119] width 61 height 5
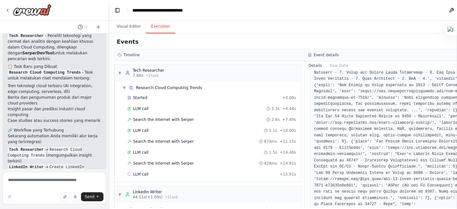
scroll to position [143, 0]
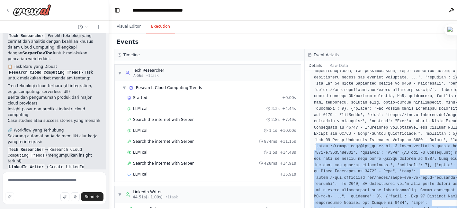
drag, startPoint x: 304, startPoint y: 144, endPoint x: 455, endPoint y: 147, distance: 150.5
click at [411, 147] on div "Hello! I'm the CrewAI assistant. What kind of automation do you want to build? …" at bounding box center [228, 104] width 457 height 209
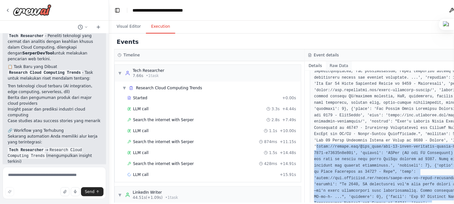
click at [329, 66] on button "Raw Data" at bounding box center [339, 65] width 26 height 9
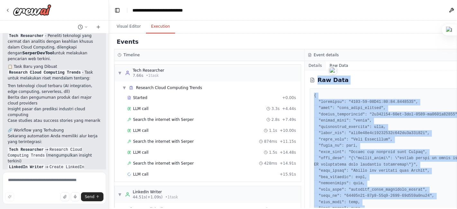
click at [305, 64] on button "Details" at bounding box center [315, 65] width 21 height 9
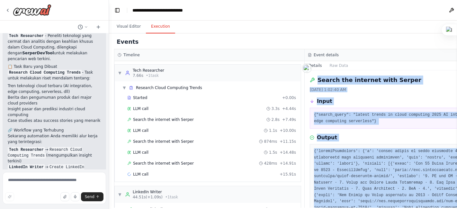
click at [377, 137] on div "Output" at bounding box center [400, 138] width 180 height 8
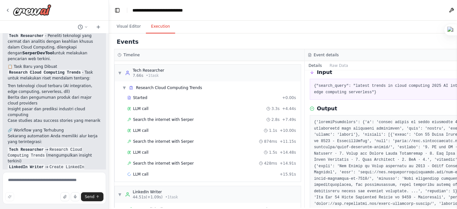
scroll to position [36, 0]
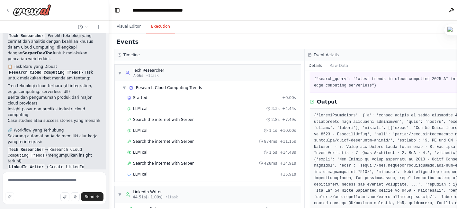
click at [305, 65] on button "Details" at bounding box center [315, 65] width 21 height 9
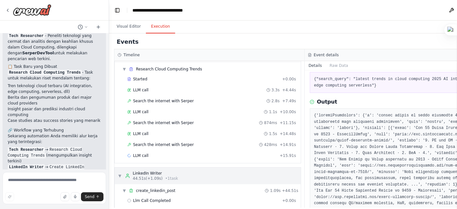
scroll to position [35, 0]
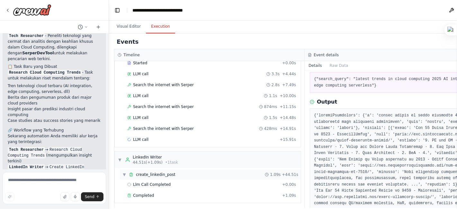
click at [165, 173] on span "create_linkedin_post" at bounding box center [156, 174] width 40 height 5
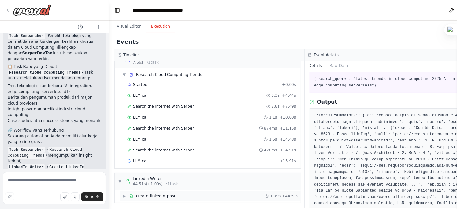
click at [178, 188] on div "▶ create_linkedin_post 1.09s + 44.51s" at bounding box center [210, 196] width 181 height 10
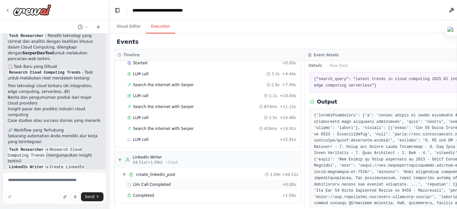
click at [159, 182] on span "Llm Call Completed" at bounding box center [152, 184] width 38 height 5
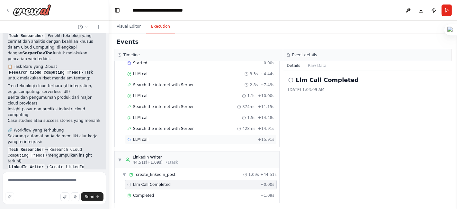
scroll to position [0, 0]
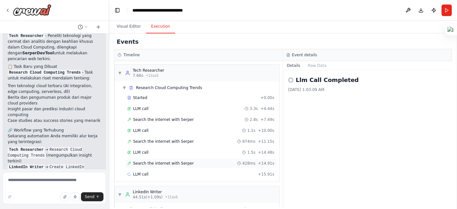
click at [174, 161] on span "Search the internet with Serper" at bounding box center [163, 163] width 61 height 5
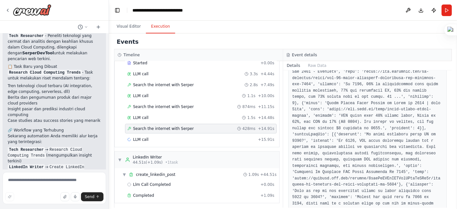
scroll to position [500, 0]
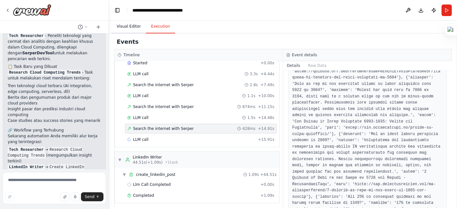
click at [133, 28] on button "Visual Editor" at bounding box center [129, 27] width 34 height 14
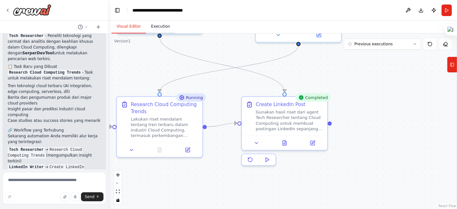
click at [152, 28] on button "Execution" at bounding box center [160, 27] width 29 height 14
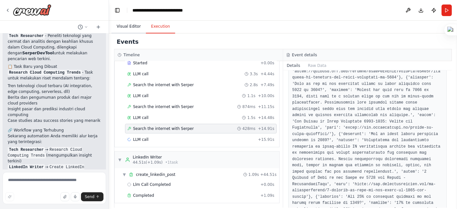
click at [126, 28] on button "Visual Editor" at bounding box center [129, 27] width 34 height 14
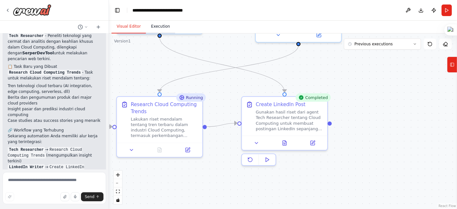
click at [155, 30] on button "Execution" at bounding box center [160, 27] width 29 height 14
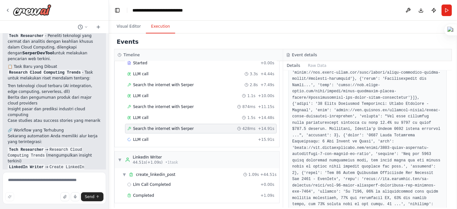
scroll to position [250, 0]
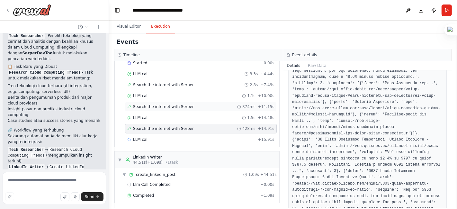
click at [191, 102] on div "Search the internet with Serper 874ms + 11.15s" at bounding box center [201, 107] width 152 height 10
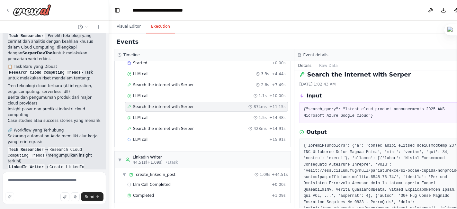
scroll to position [0, 0]
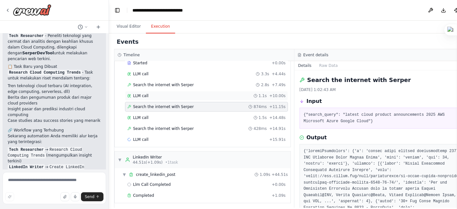
click at [167, 95] on div "LLM call 1.1s + 10.00s" at bounding box center [206, 95] width 159 height 5
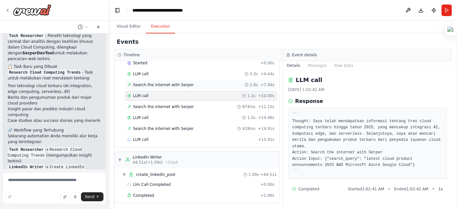
click at [191, 84] on div "Search the internet with Serper 2.8s + 7.49s" at bounding box center [200, 84] width 147 height 5
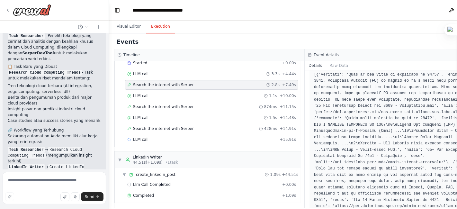
scroll to position [350, 0]
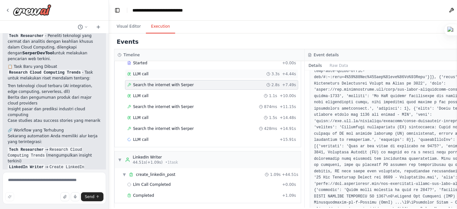
click at [153, 69] on div "LLM call 3.3s + 4.44s" at bounding box center [211, 74] width 173 height 10
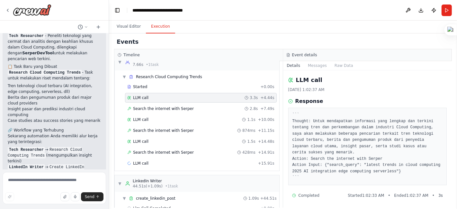
scroll to position [0, 0]
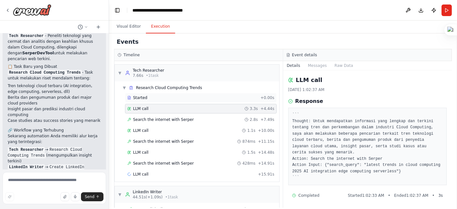
click at [161, 95] on div "Started" at bounding box center [192, 97] width 131 height 5
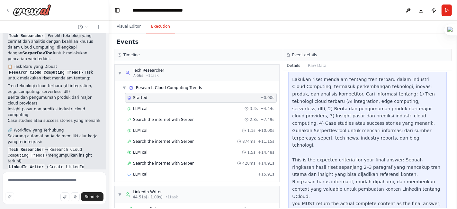
scroll to position [121, 0]
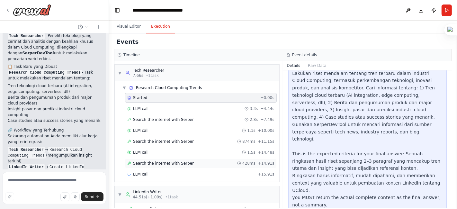
click at [177, 163] on span "Search the internet with Serper" at bounding box center [163, 163] width 61 height 5
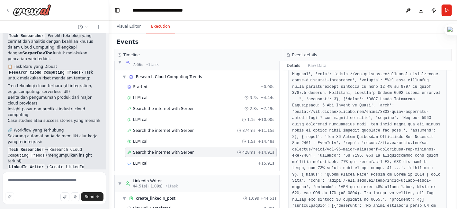
scroll to position [0, 0]
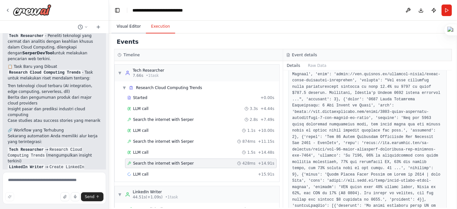
click at [126, 29] on button "Visual Editor" at bounding box center [129, 27] width 34 height 14
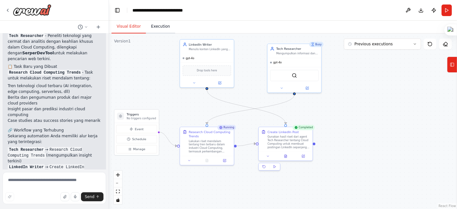
click at [165, 33] on button "Execution" at bounding box center [160, 27] width 29 height 14
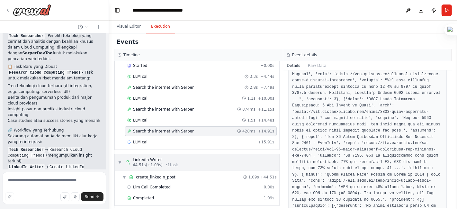
scroll to position [35, 0]
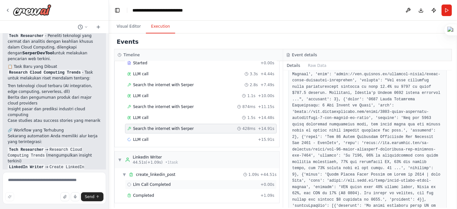
click at [181, 182] on div "Llm Call Completed + 0.00s" at bounding box center [200, 184] width 147 height 5
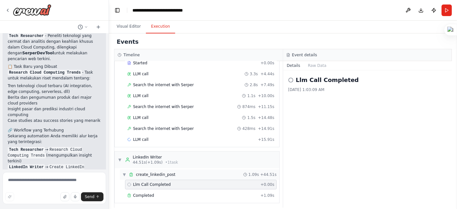
click at [194, 171] on div "▼ create_linkedin_post 1.09s + 44.51s" at bounding box center [199, 174] width 159 height 10
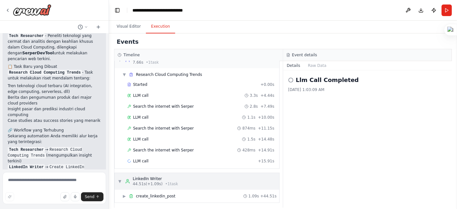
click at [189, 182] on div "▼ LinkedIn Writer 44.51s (+1.09s) • 1 task" at bounding box center [197, 181] width 165 height 17
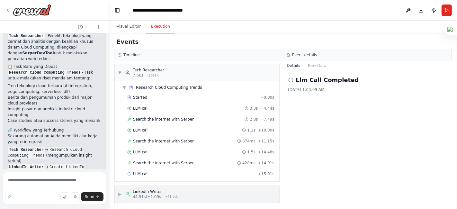
click at [186, 188] on div "▶ LinkedIn Writer 44.51s (+1.09s) • 1 task" at bounding box center [197, 194] width 165 height 17
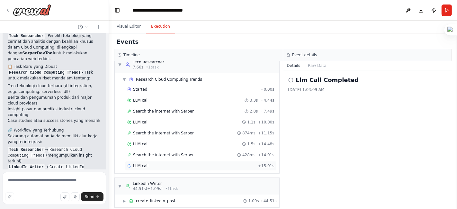
scroll to position [13, 0]
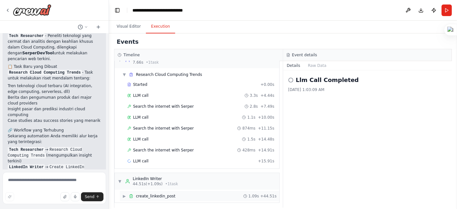
click at [174, 188] on div "▶ create_linkedin_post 1.09s + 44.51s" at bounding box center [199, 196] width 159 height 10
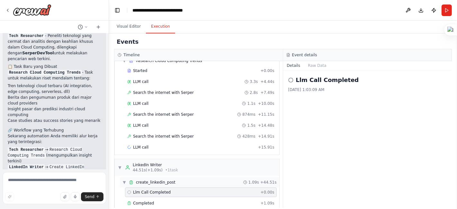
scroll to position [35, 0]
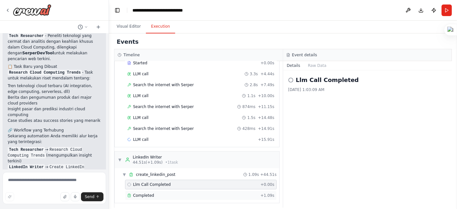
click at [165, 188] on div "Completed" at bounding box center [192, 195] width 131 height 5
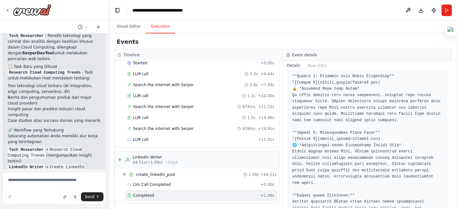
scroll to position [210, 0]
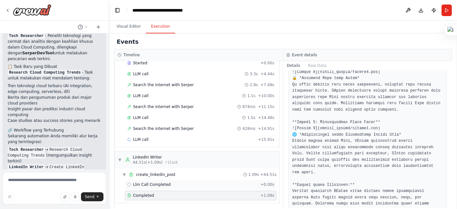
click at [165, 182] on span "Llm Call Completed" at bounding box center [152, 184] width 38 height 5
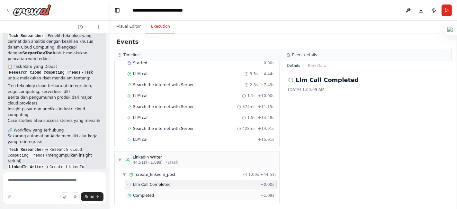
click at [164, 188] on div "Completed + 1.09s" at bounding box center [201, 196] width 152 height 10
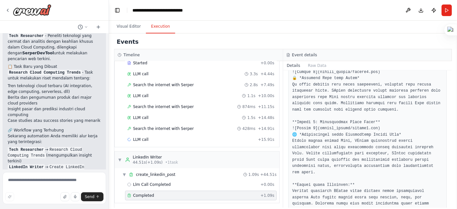
click at [294, 120] on pre at bounding box center [368, 100] width 150 height 238
drag, startPoint x: 293, startPoint y: 114, endPoint x: 367, endPoint y: 109, distance: 73.5
click at [367, 109] on pre at bounding box center [368, 100] width 150 height 238
click at [125, 24] on button "Visual Editor" at bounding box center [129, 27] width 34 height 14
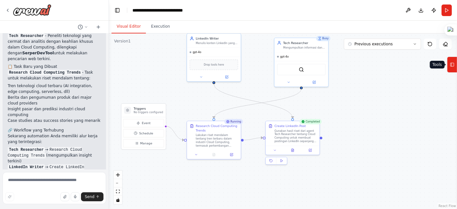
click at [411, 63] on button "Tools" at bounding box center [452, 65] width 10 height 16
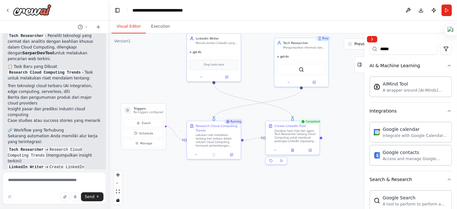
scroll to position [0, 0]
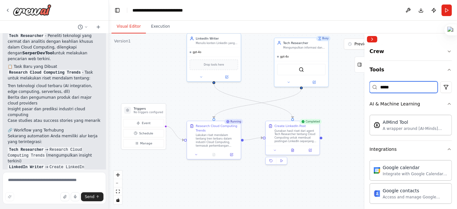
drag, startPoint x: 398, startPoint y: 86, endPoint x: 364, endPoint y: 85, distance: 33.5
click at [365, 85] on div "Crew Tools ***** AI & Machine Learning AIMind Tool A wrapper around [AI-Minds](…" at bounding box center [411, 121] width 93 height 176
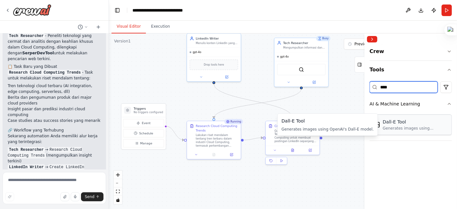
type input "****"
click at [411, 132] on div "Dall-E Tool Generates images using OpenAI's Dall-E model." at bounding box center [411, 124] width 82 height 21
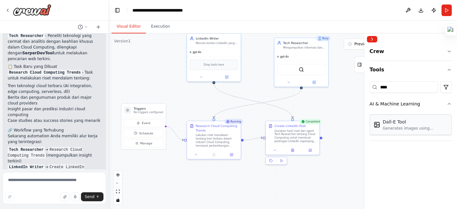
click at [411, 132] on div "Dall-E Tool Generates images using OpenAI's Dall-E model." at bounding box center [411, 124] width 82 height 21
click at [410, 177] on div "Crew Tools **** AI & Machine Learning Dall-E Tool Generates images using OpenAI…" at bounding box center [411, 127] width 93 height 164
